Goal: Task Accomplishment & Management: Use online tool/utility

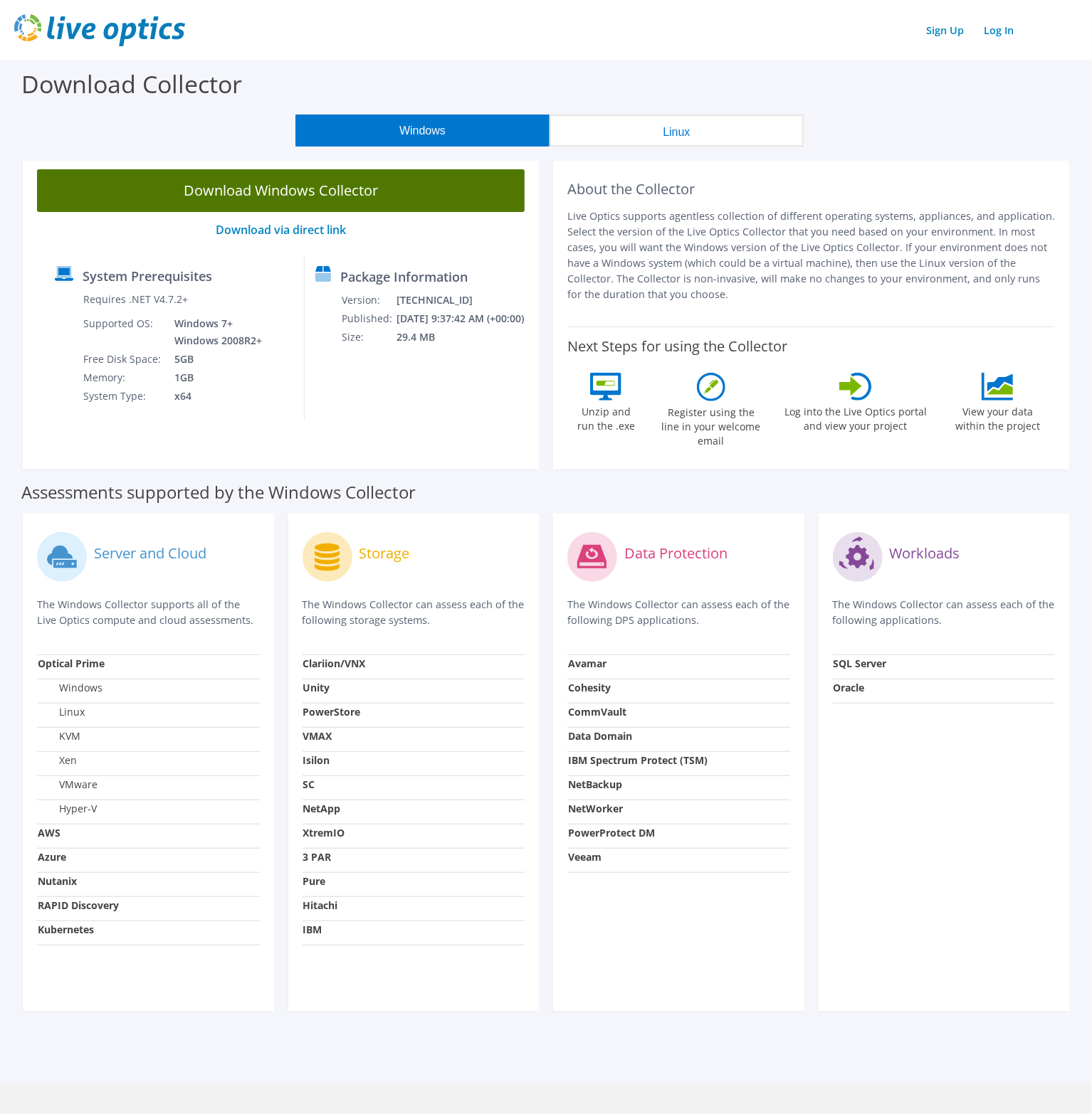
click at [280, 195] on link "Download Windows Collector" at bounding box center [281, 191] width 487 height 43
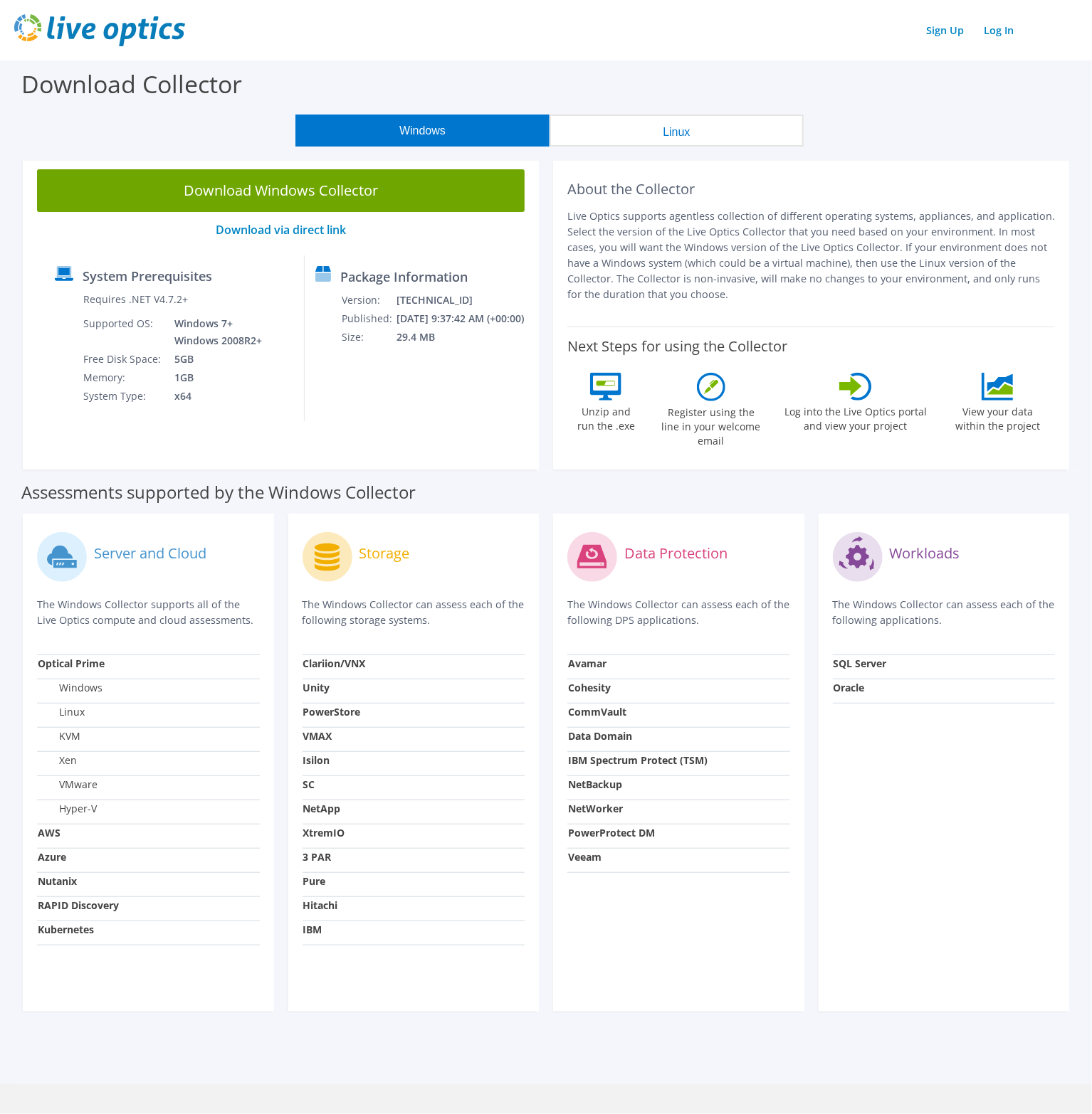
click at [999, 41] on div "Sign Up Log In" at bounding box center [546, 29] width 1063 height 32
click at [1001, 31] on link "Log In" at bounding box center [998, 30] width 44 height 21
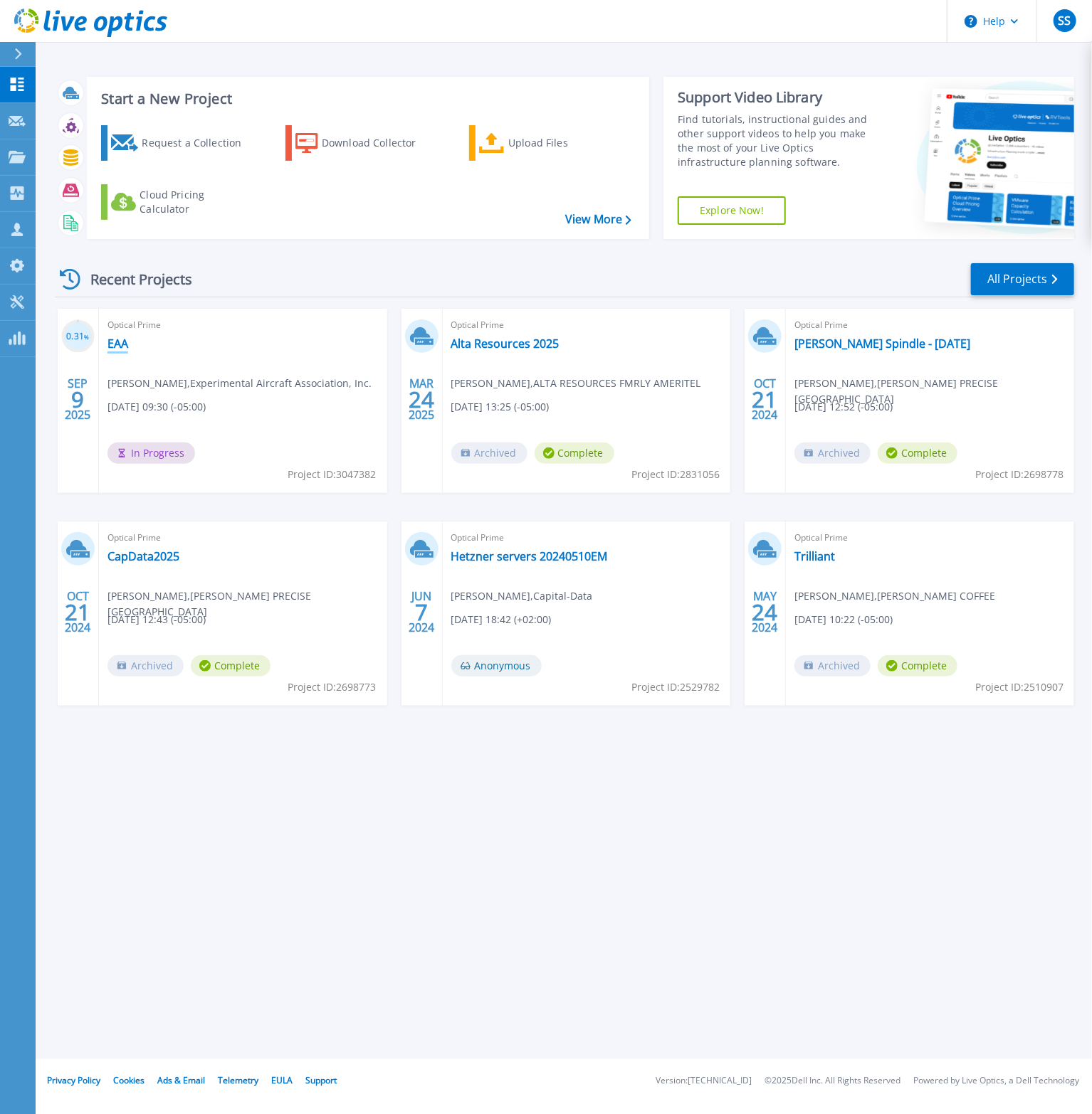
click at [119, 344] on link "EAA" at bounding box center [118, 343] width 21 height 14
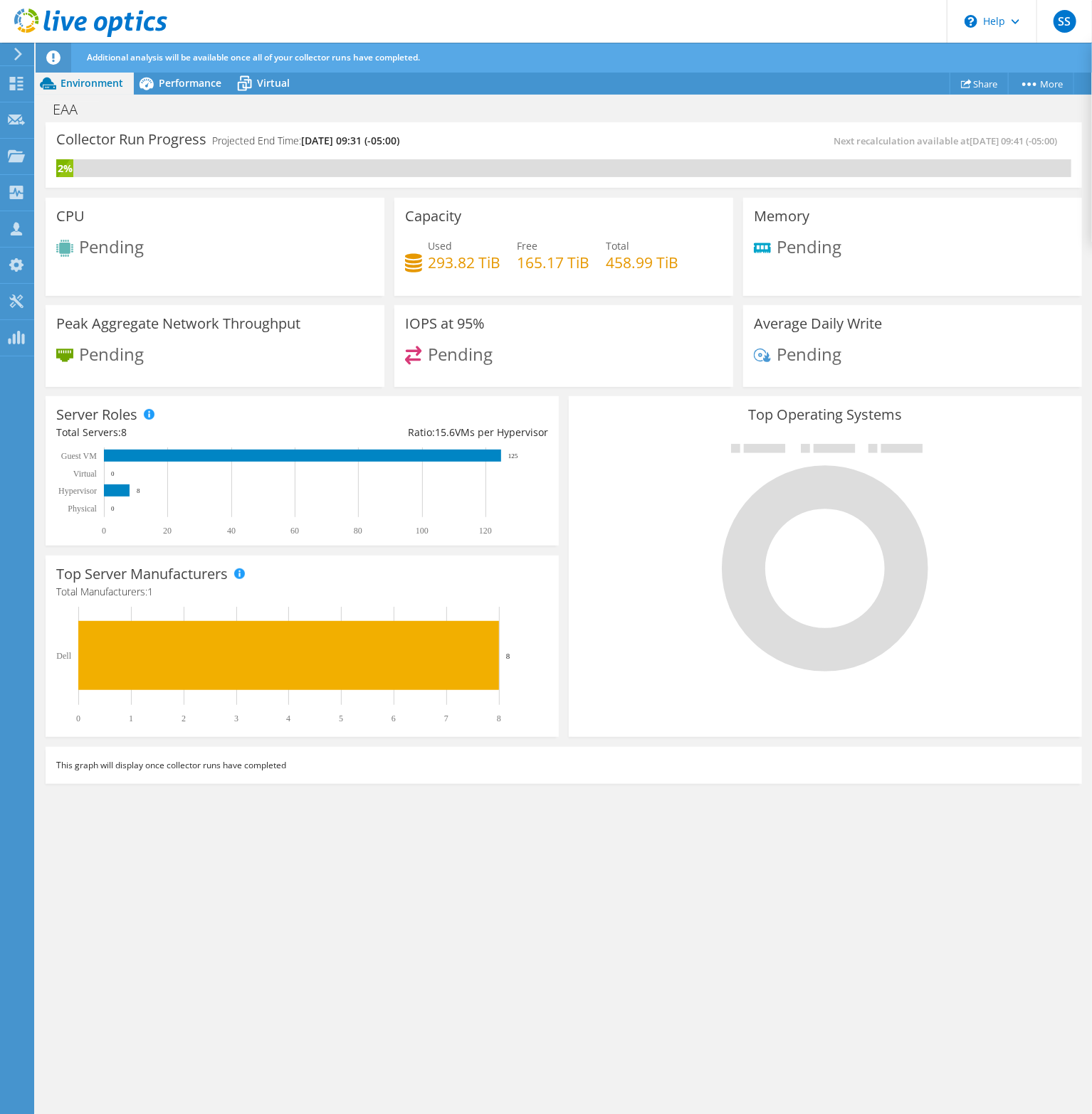
click at [468, 13] on header "SS Partner Team Member [PERSON_NAME] [EMAIL_ADDRESS][DOMAIN_NAME] Capital-Data …" at bounding box center [546, 21] width 1092 height 43
click at [497, 20] on header "SS Partner Team Member [PERSON_NAME] [EMAIL_ADDRESS][DOMAIN_NAME] Capital-Data …" at bounding box center [546, 21] width 1092 height 43
click at [573, 22] on header "SS Partner Team Member [PERSON_NAME] [EMAIL_ADDRESS][DOMAIN_NAME] Capital-Data …" at bounding box center [546, 21] width 1092 height 43
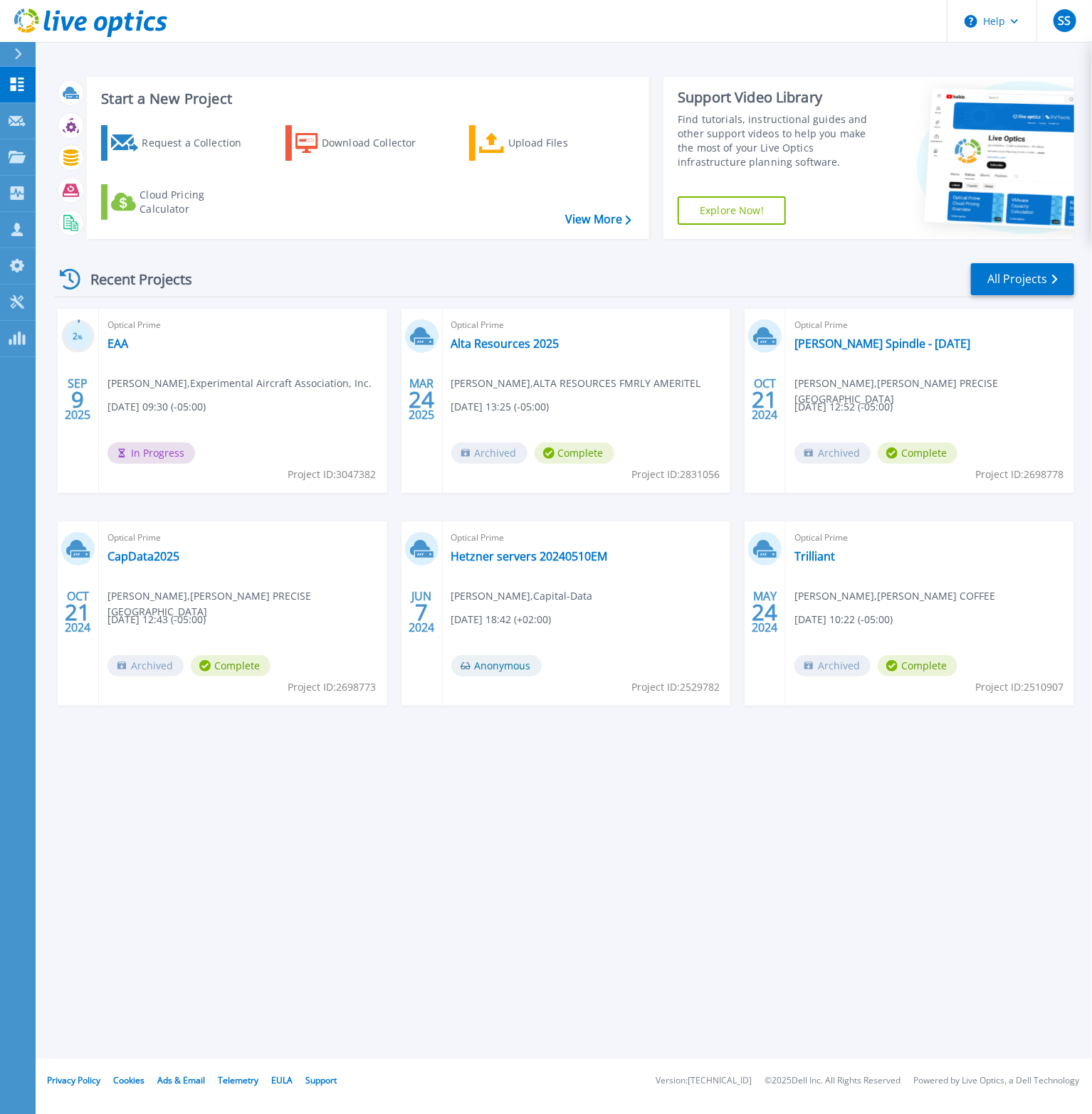
click at [415, 275] on div "Recent Projects All Projects" at bounding box center [564, 280] width 1019 height 36
click at [674, 821] on div "Start a New Project Request a Collection Download Collector Upload Files Cloud …" at bounding box center [563, 530] width 1056 height 1060
click at [618, 867] on div "Start a New Project Request a Collection Download Collector Upload Files Cloud …" at bounding box center [563, 530] width 1056 height 1060
click at [512, 907] on div "Start a New Project Request a Collection Download Collector Upload Files Cloud …" at bounding box center [563, 530] width 1056 height 1060
